Goal: Information Seeking & Learning: Learn about a topic

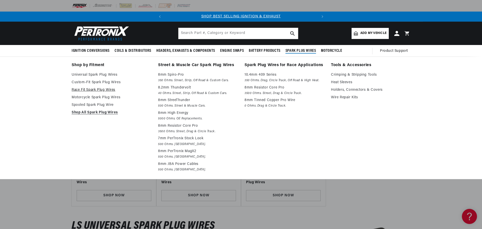
click at [95, 88] on link "Race Fit Spark Plug Wires" at bounding box center [111, 90] width 79 height 6
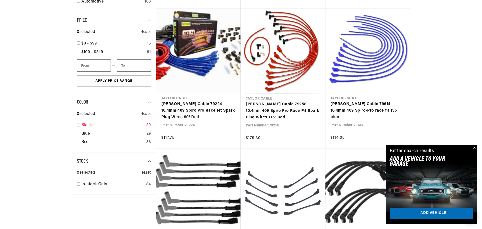
scroll to position [0, 152]
click at [82, 126] on link "Black" at bounding box center [112, 125] width 63 height 7
checkbox input "true"
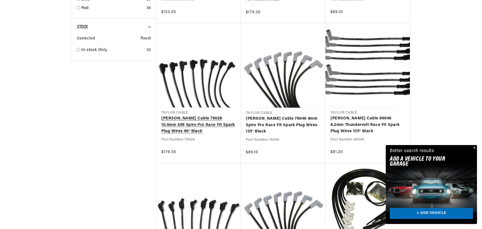
scroll to position [0, 152]
click at [196, 124] on link "[PERSON_NAME] Cable 79028 10.4mm 409 Spiro Pro Race Fit Spark Plug Wires 90° Bl…" at bounding box center [198, 124] width 74 height 19
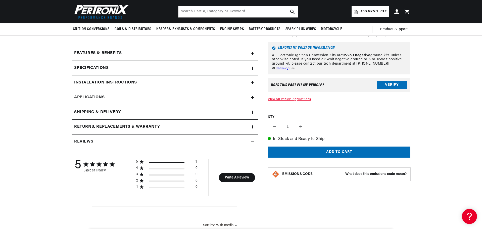
scroll to position [0, 1]
click at [227, 81] on div "Installation instructions" at bounding box center [161, 82] width 179 height 7
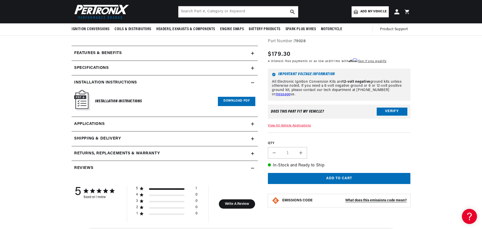
click at [227, 80] on div "Installation instructions" at bounding box center [161, 82] width 179 height 7
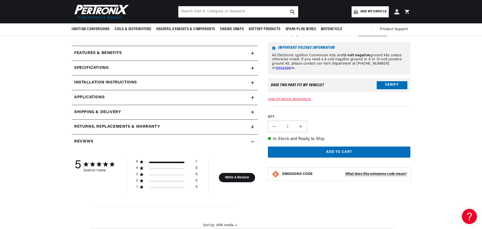
click at [231, 98] on link "Applications" at bounding box center [165, 97] width 186 height 15
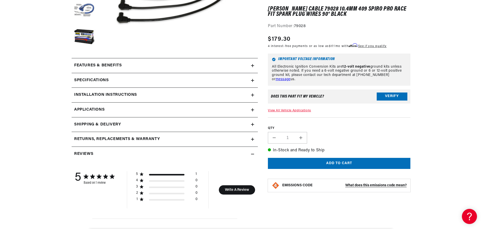
scroll to position [0, 152]
click at [219, 81] on div "Specifications" at bounding box center [161, 80] width 179 height 7
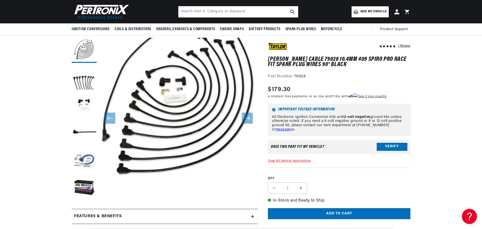
scroll to position [0, 0]
